Goal: Task Accomplishment & Management: Manage account settings

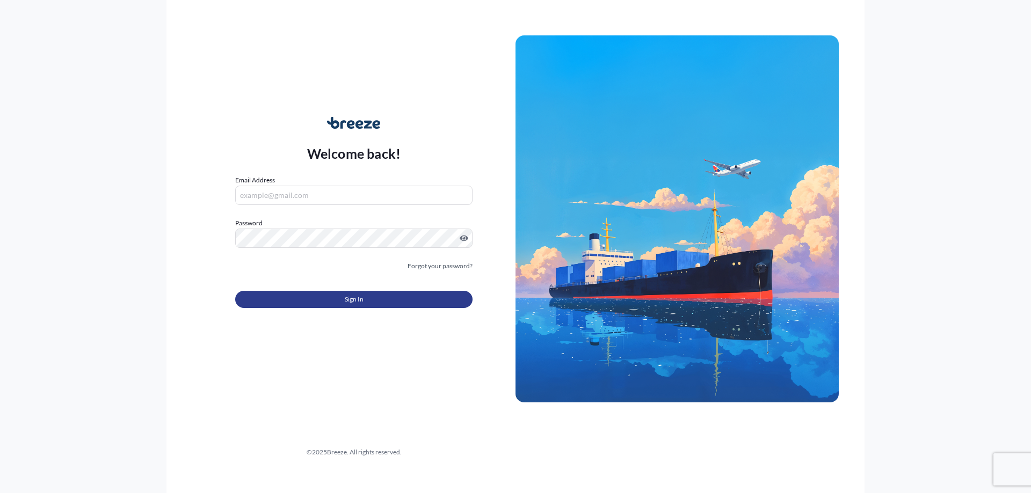
type input "[EMAIL_ADDRESS][DOMAIN_NAME]"
click at [365, 299] on button "Sign In" at bounding box center [353, 299] width 237 height 17
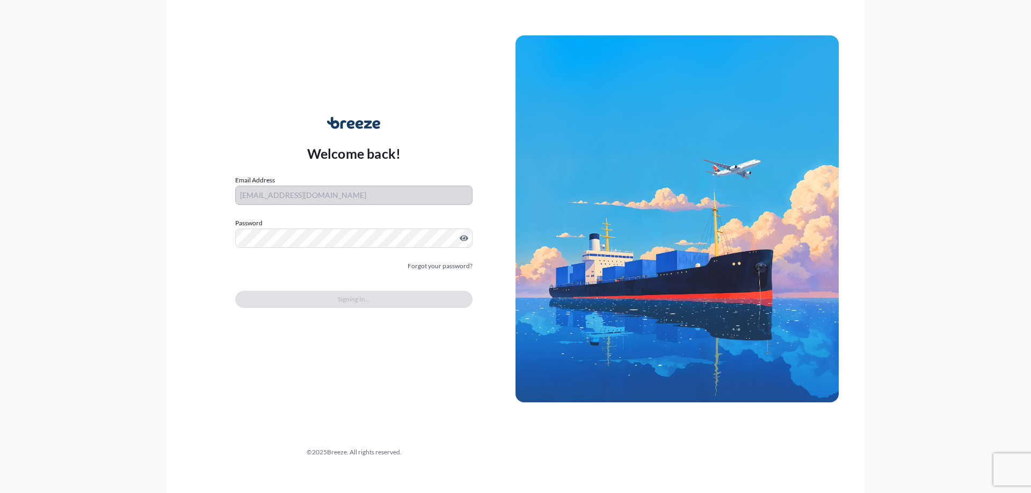
click at [264, 103] on div "Welcome back! Email Address [EMAIL_ADDRESS][DOMAIN_NAME] Password Must include:…" at bounding box center [353, 219] width 323 height 247
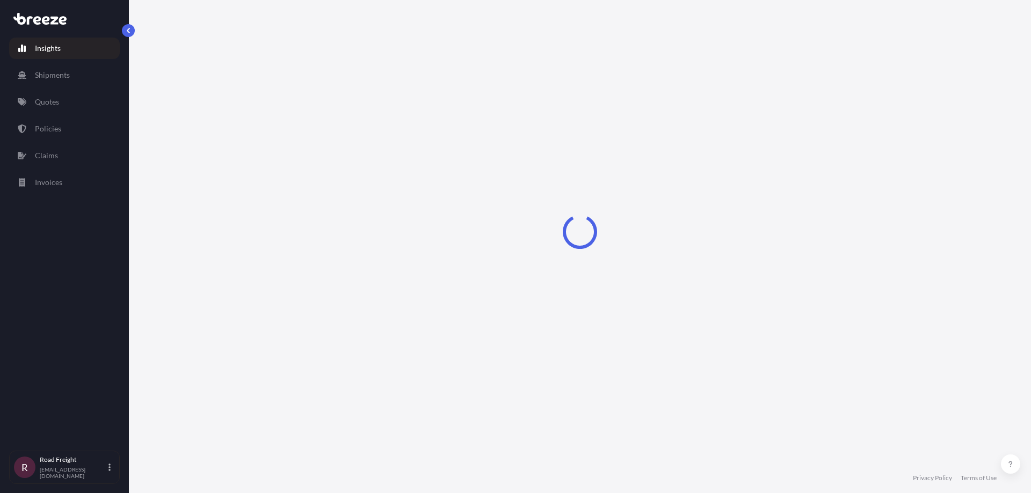
select select "2025"
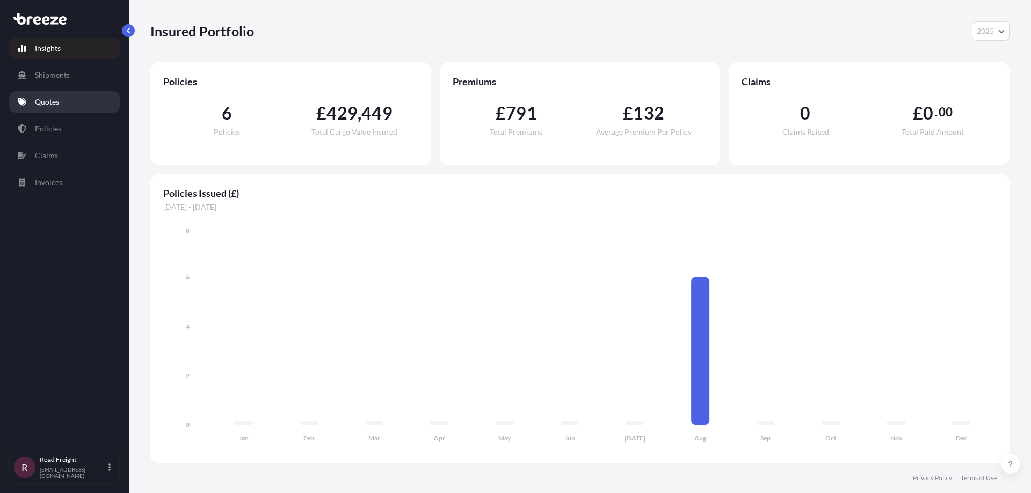
click at [63, 100] on link "Quotes" at bounding box center [64, 101] width 111 height 21
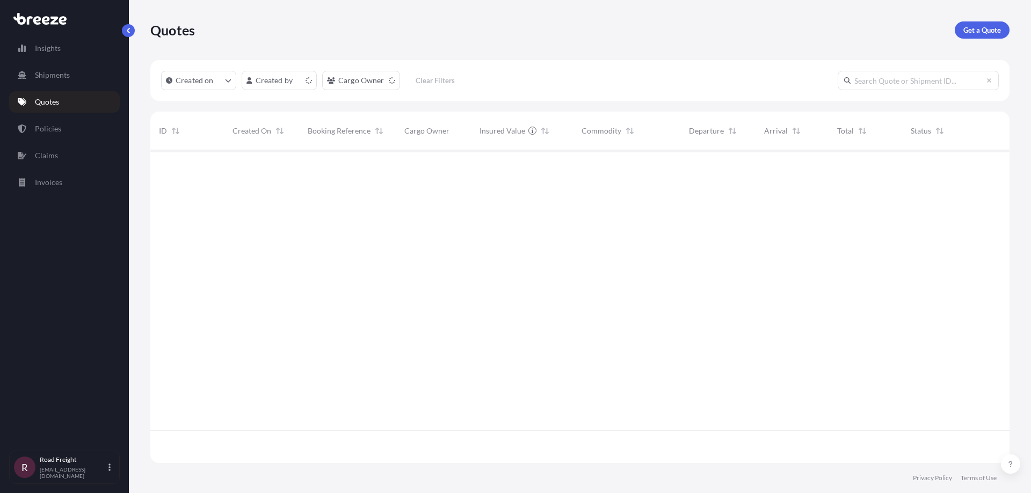
scroll to position [311, 851]
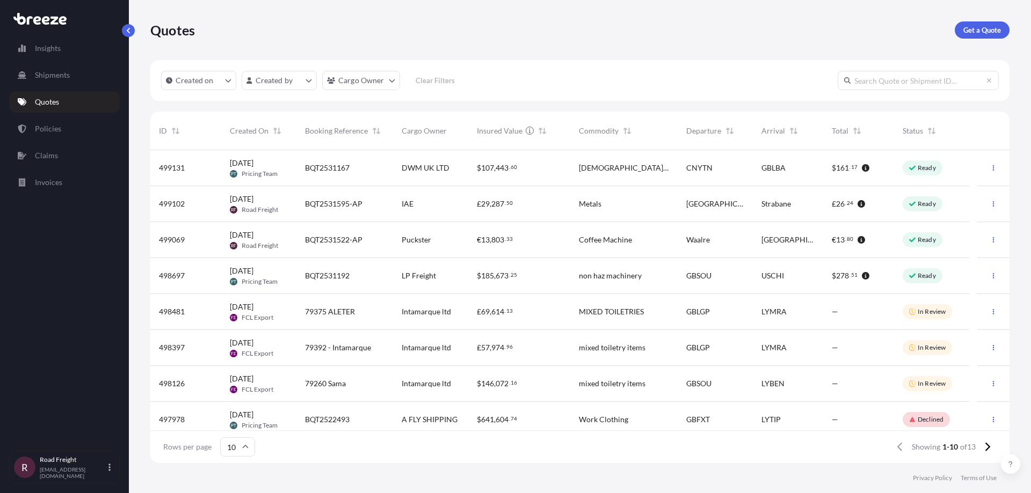
click at [518, 242] on div "€ 13 , 803 . 33" at bounding box center [519, 240] width 85 height 11
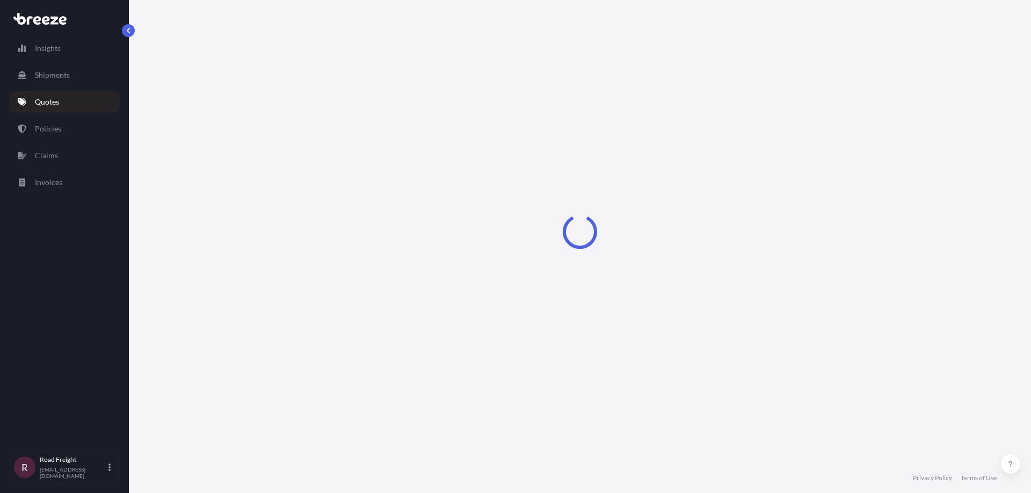
select select "Road"
select select "1"
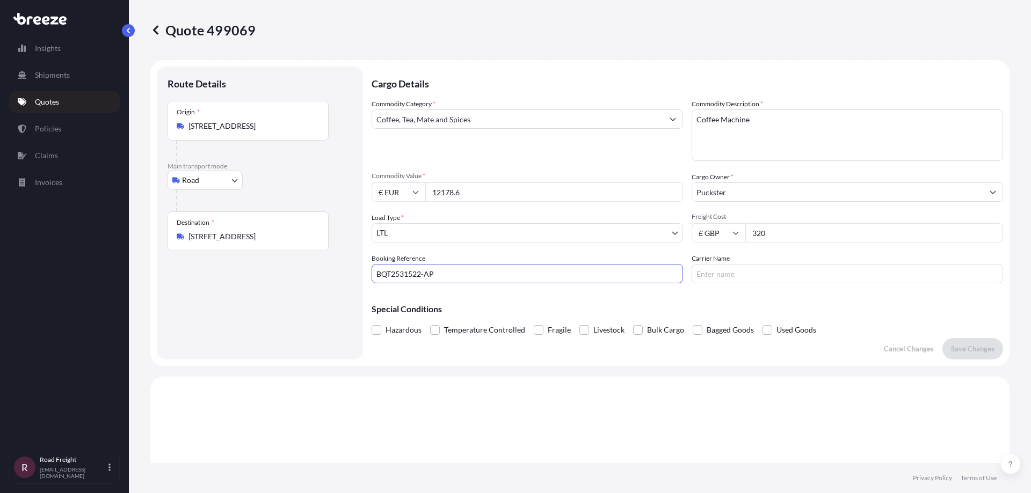
click at [445, 275] on input "BQT2531522-AP" at bounding box center [527, 273] width 311 height 19
drag, startPoint x: 444, startPoint y: 271, endPoint x: 286, endPoint y: 275, distance: 157.9
click at [286, 275] on form "Route Details Place of loading Road Road Rail Origin * [STREET_ADDRESS] Main tr…" at bounding box center [579, 213] width 859 height 306
paste input "RI2503911"
type input "BRI2503911-AP"
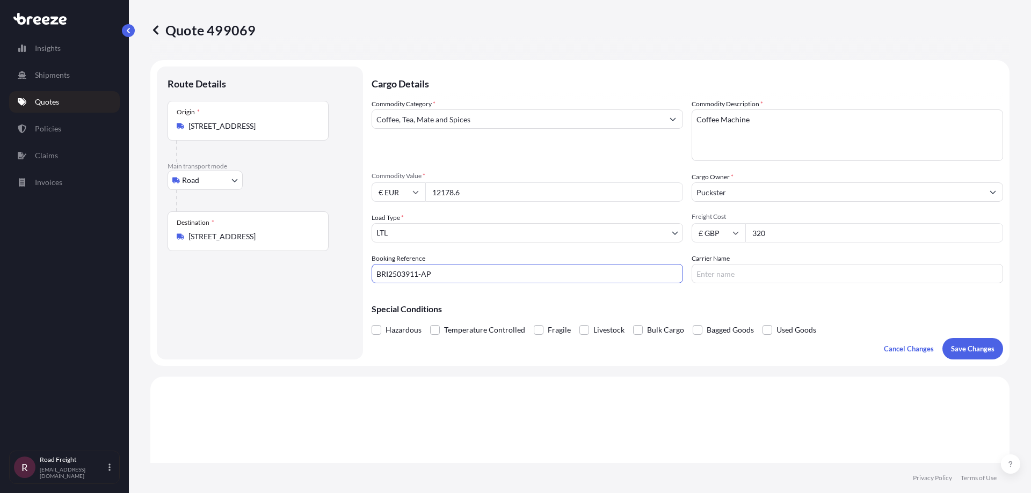
click at [842, 310] on p "Special Conditions" at bounding box center [687, 309] width 631 height 9
click at [964, 353] on p "Save Changes" at bounding box center [972, 349] width 43 height 11
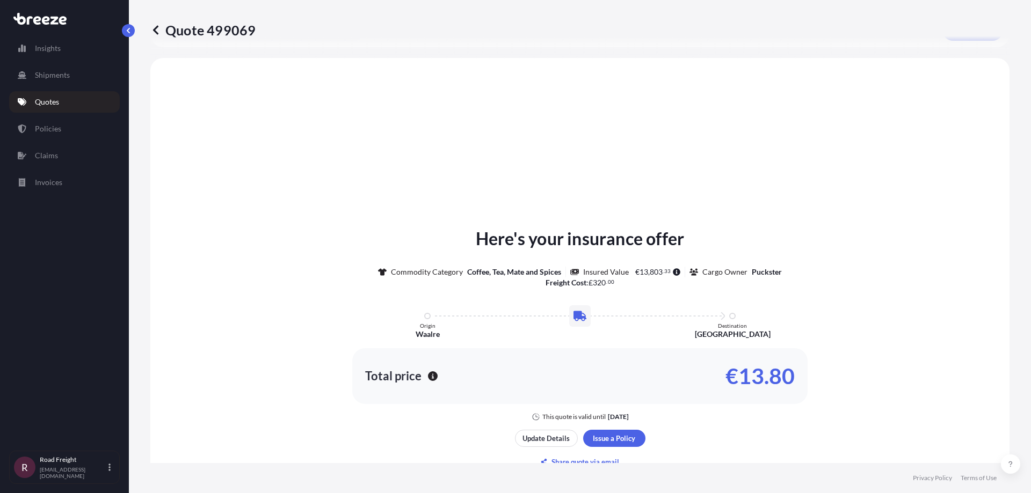
scroll to position [323, 0]
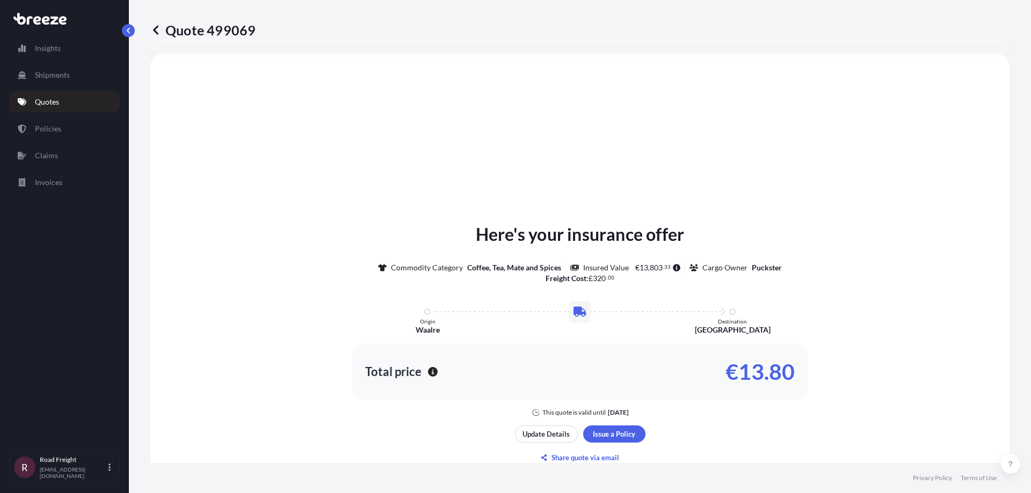
select select "Road"
select select "1"
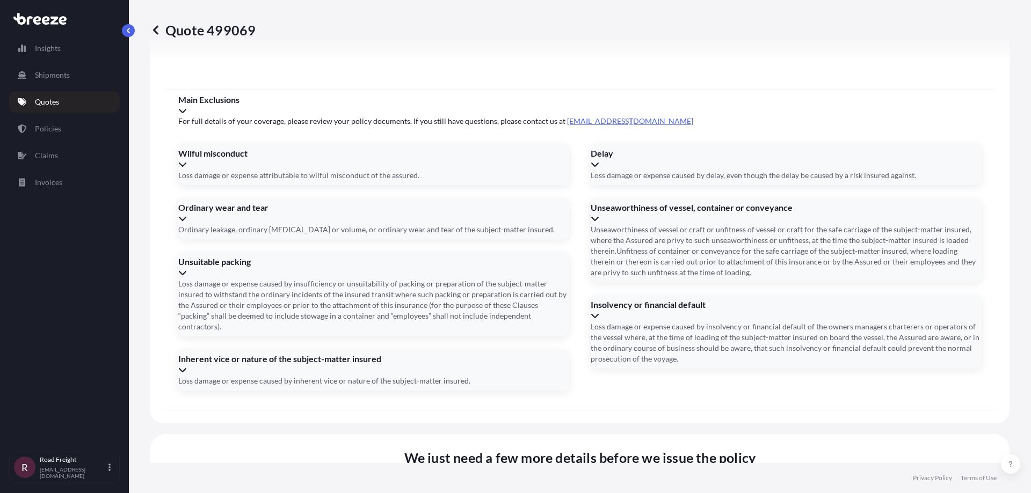
scroll to position [1211, 0]
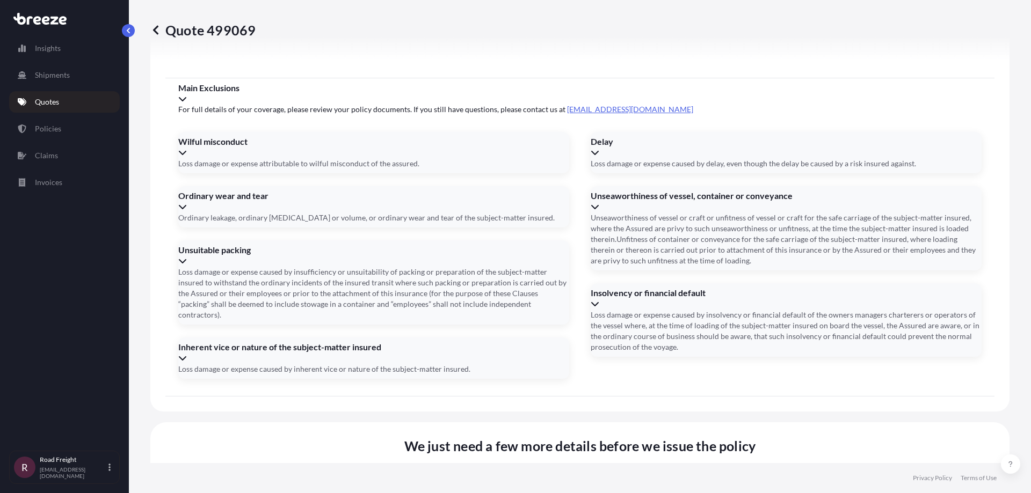
paste input "NE4 7PD"
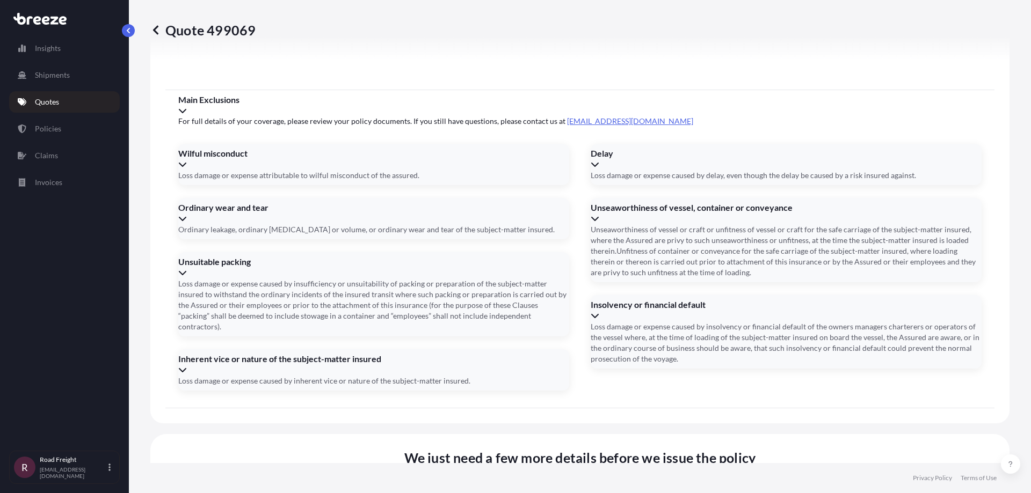
click at [538, 492] on span "Cargo Owner Details" at bounding box center [441, 498] width 535 height 13
click at [548, 300] on li "[STREET_ADDRESS]" at bounding box center [575, 295] width 250 height 20
type input "[STREET_ADDRESS]"
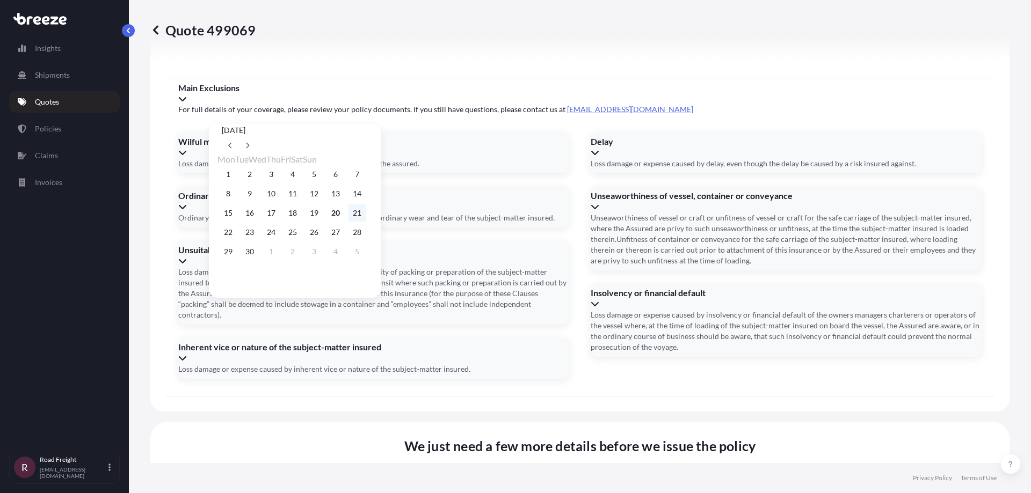
click at [366, 216] on button "21" at bounding box center [356, 213] width 17 height 17
type input "[DATE]"
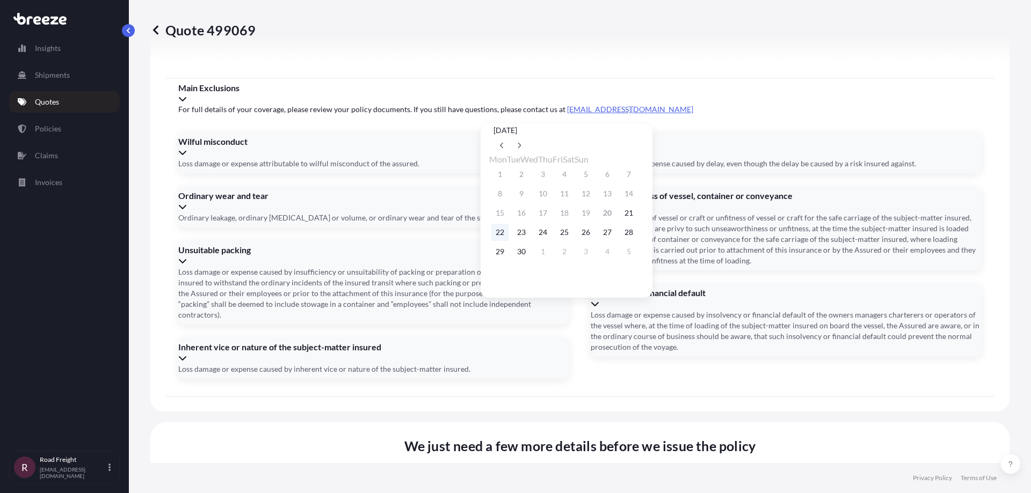
click at [502, 239] on button "22" at bounding box center [499, 232] width 17 height 17
type input "[DATE]"
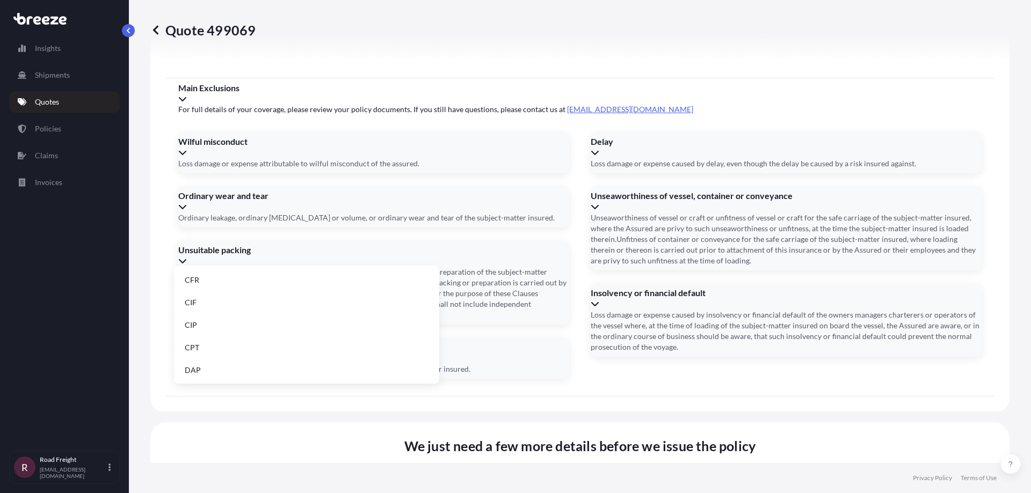
click at [214, 301] on li "EXW" at bounding box center [306, 302] width 257 height 20
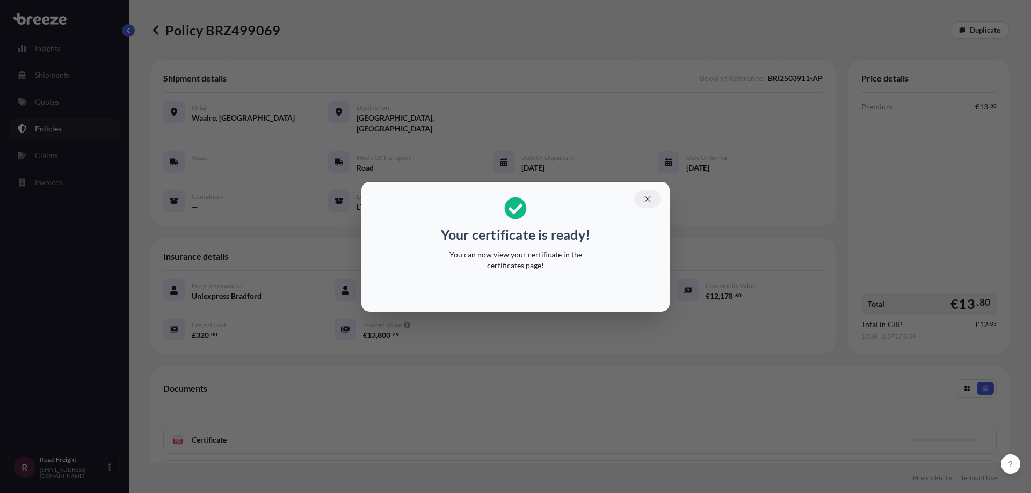
click at [646, 201] on icon "button" at bounding box center [647, 199] width 6 height 6
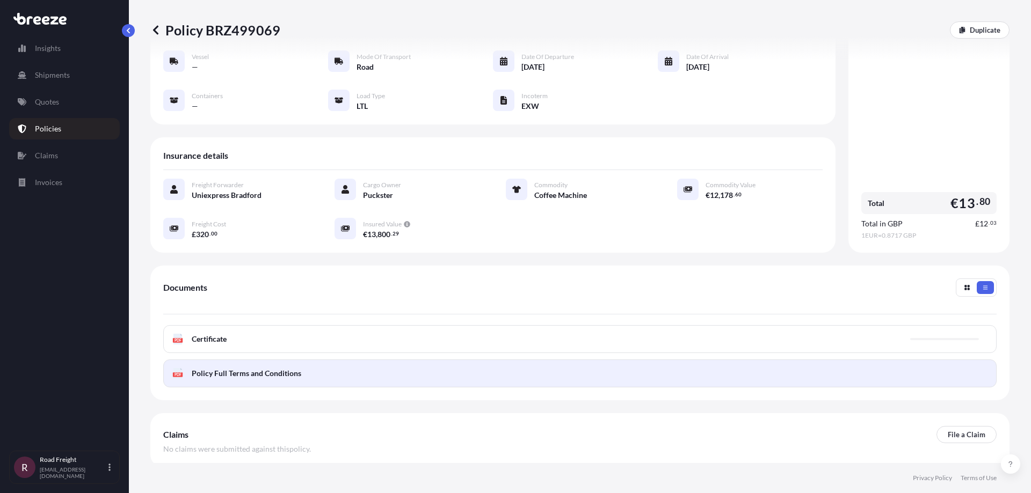
scroll to position [142, 0]
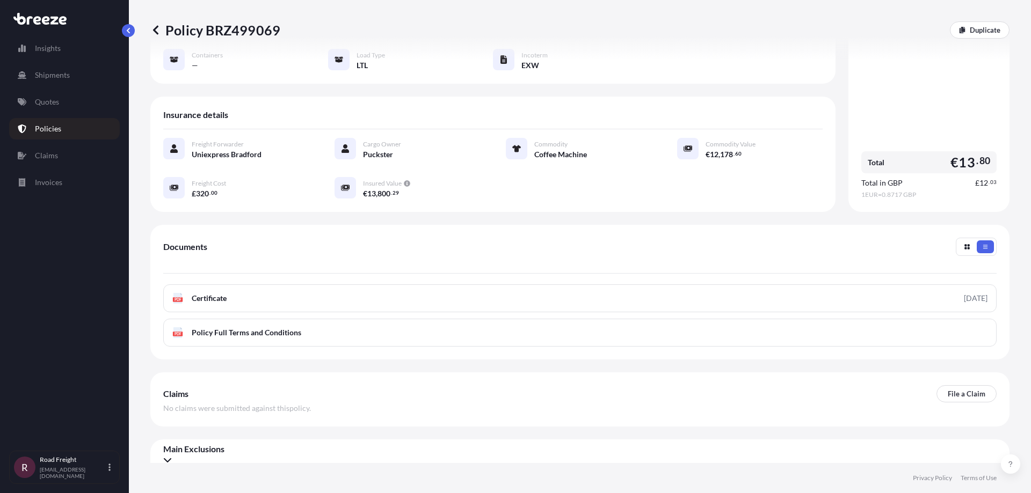
click at [935, 288] on link "PDF Certificate [DATE]" at bounding box center [579, 299] width 833 height 28
